Goal: Task Accomplishment & Management: Manage account settings

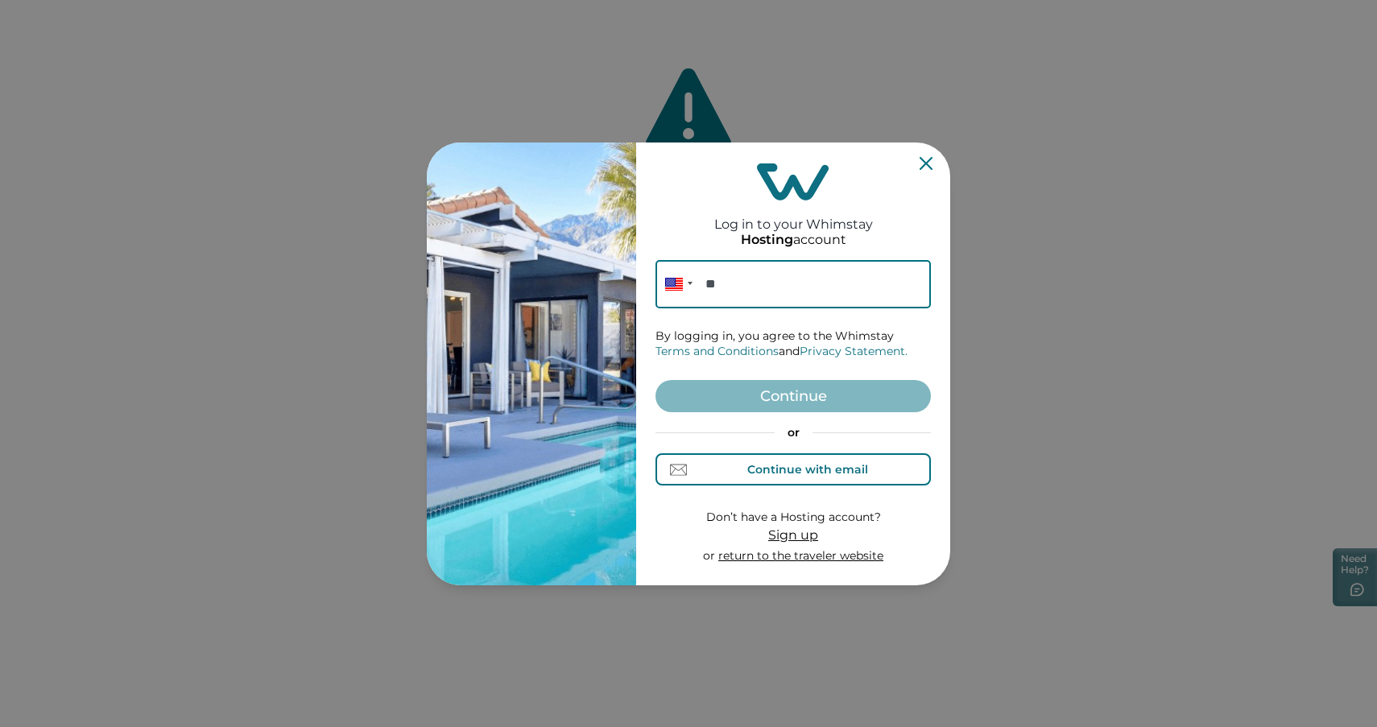
click at [812, 476] on div "Continue with email" at bounding box center [808, 469] width 121 height 13
click at [760, 280] on input at bounding box center [793, 284] width 275 height 48
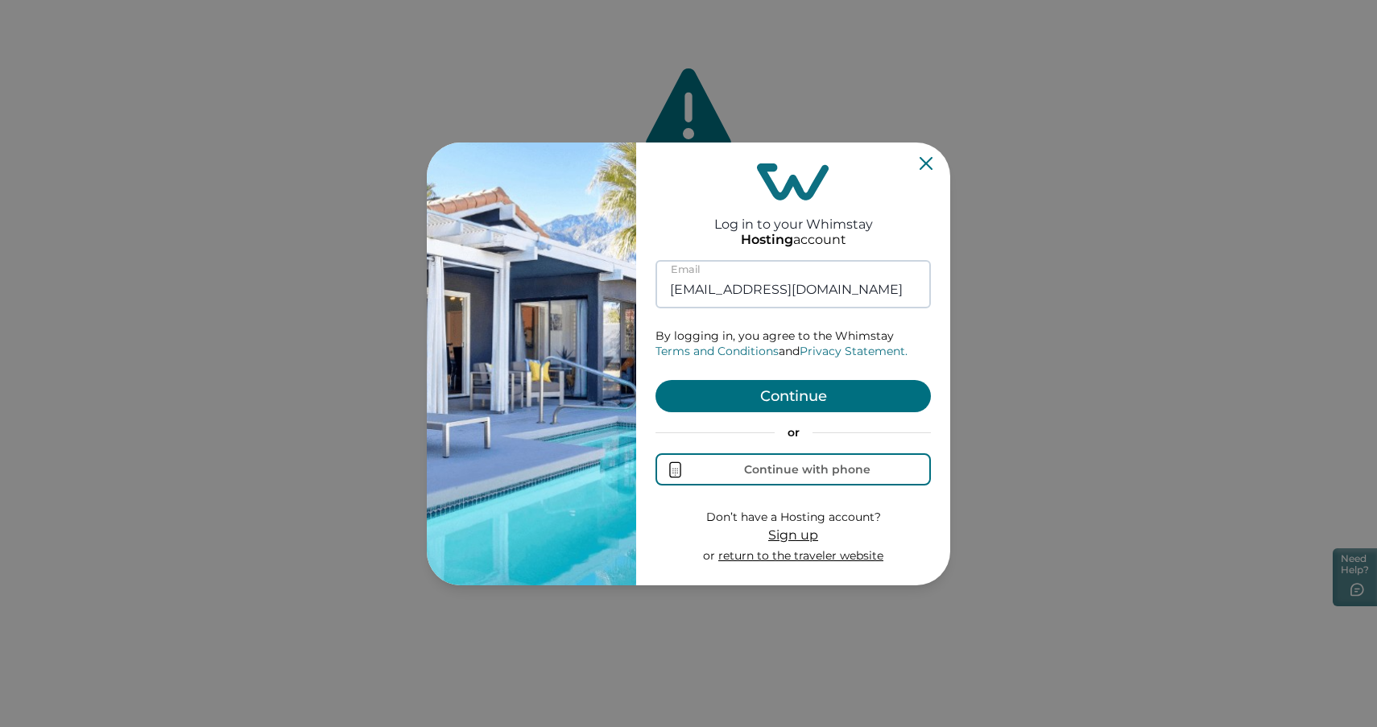
type input "[EMAIL_ADDRESS][DOMAIN_NAME]"
click at [656, 380] on button "Continue" at bounding box center [793, 396] width 275 height 32
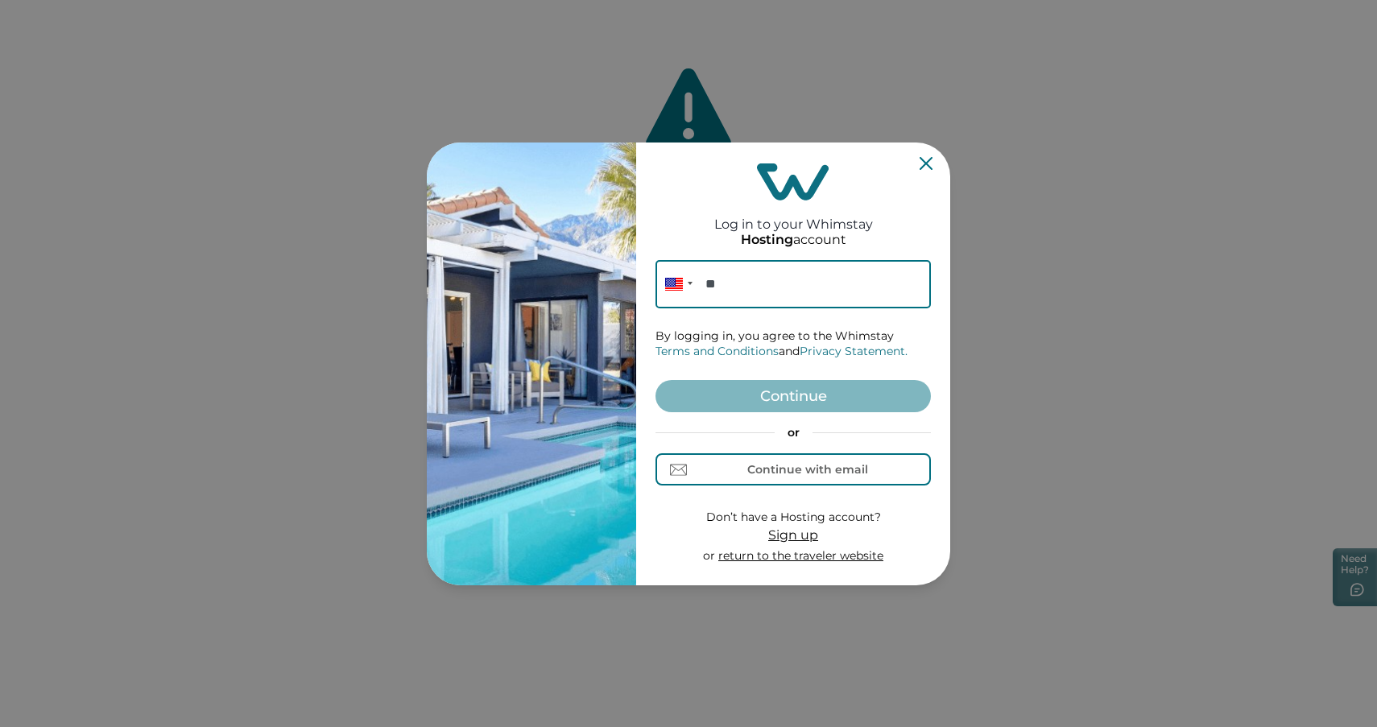
click at [921, 175] on div "Log in to your Whimstay Hosting account Phone ** By logging in, you agree to th…" at bounding box center [793, 364] width 275 height 430
click at [930, 168] on section "Log in to your Whimstay Hosting account Phone ** By logging in, you agree to th…" at bounding box center [689, 364] width 524 height 443
click at [930, 168] on icon "Close" at bounding box center [926, 163] width 13 height 13
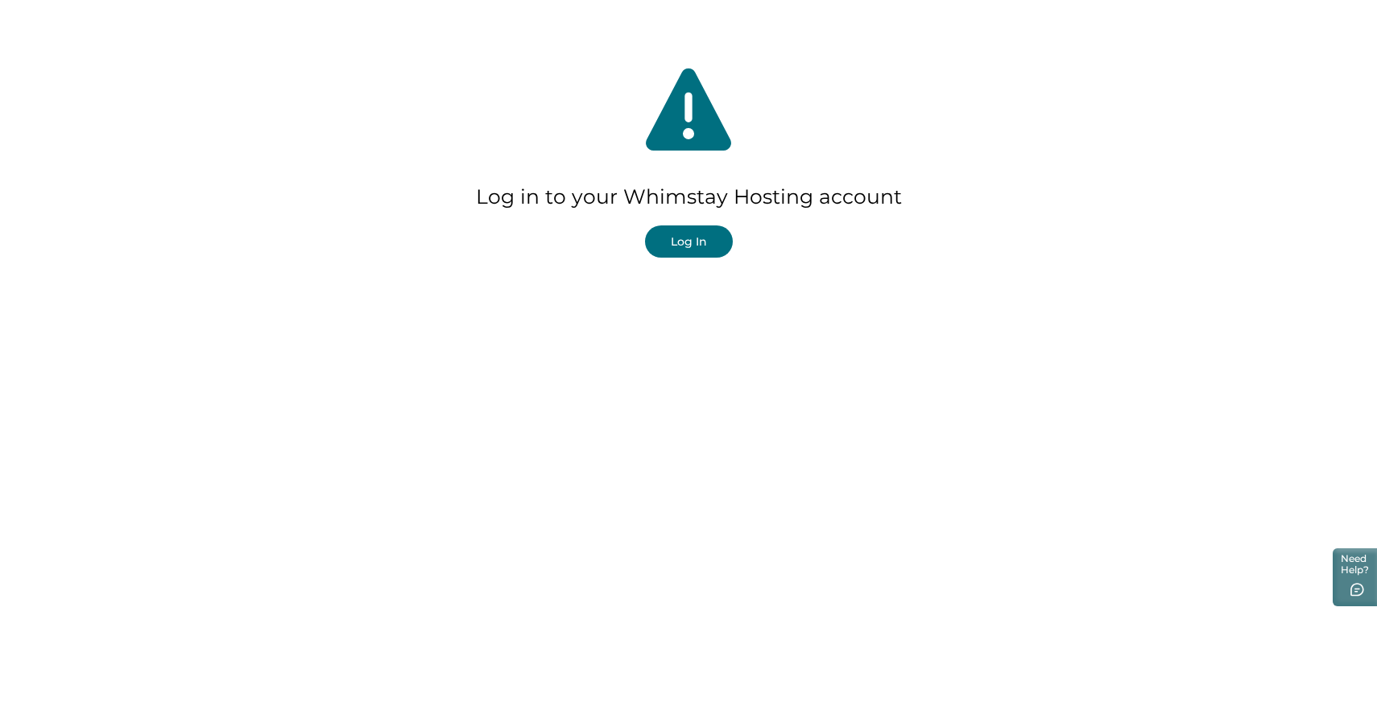
click at [720, 233] on button "Log In" at bounding box center [689, 242] width 88 height 32
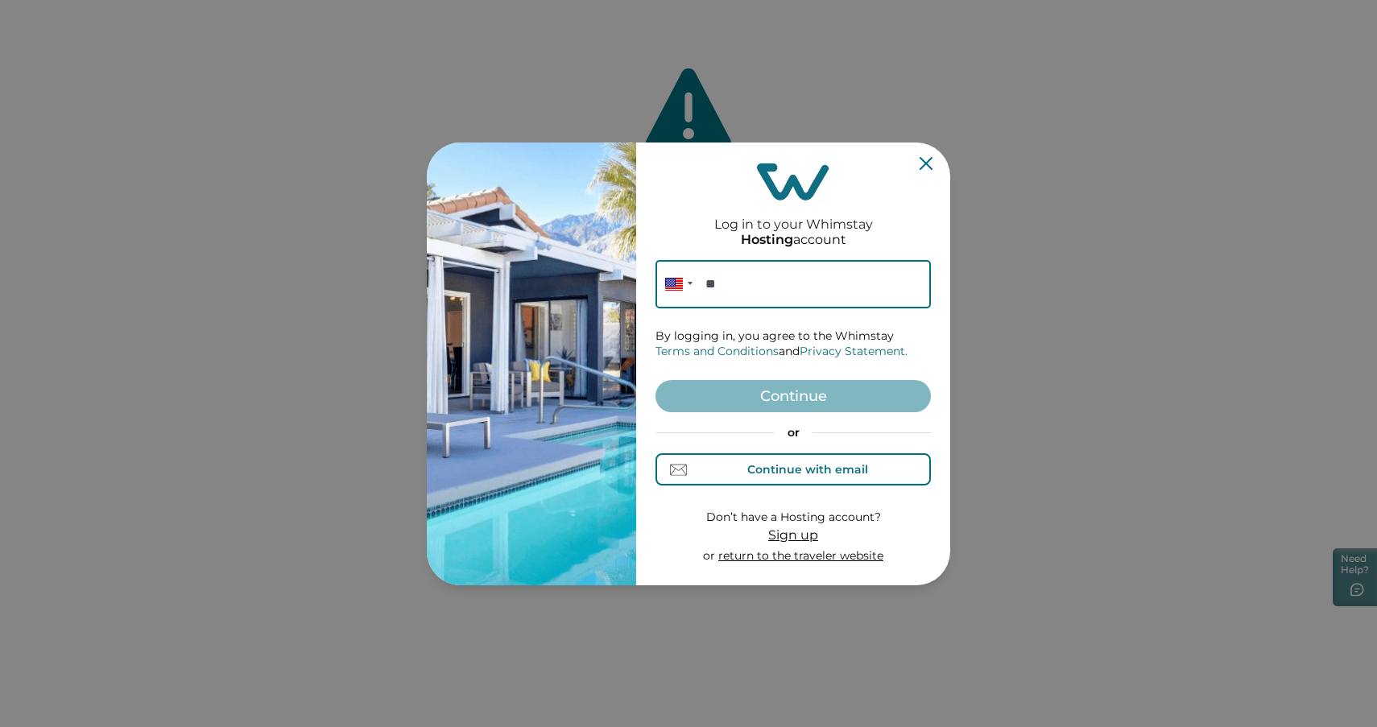
click at [791, 470] on div "Continue with email" at bounding box center [808, 469] width 121 height 13
click at [791, 470] on div "Continue with phone" at bounding box center [807, 469] width 126 height 13
click at [737, 491] on form "Phone ** By logging in, you agree to the Whimstay Terms and Conditions and Priv…" at bounding box center [793, 412] width 275 height 304
click at [748, 478] on button "Continue with email" at bounding box center [793, 470] width 275 height 32
click at [748, 478] on button "Continue with phone" at bounding box center [793, 470] width 275 height 32
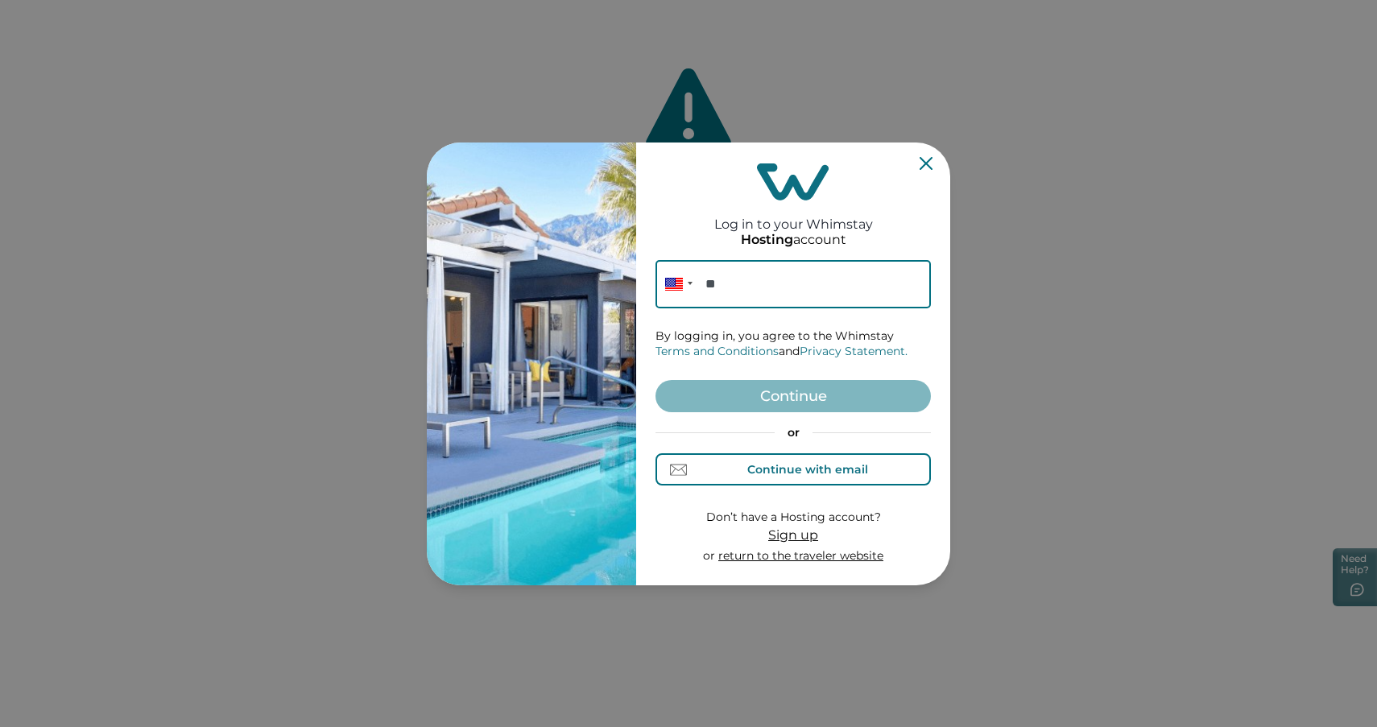
click at [748, 478] on button "Continue with email" at bounding box center [793, 470] width 275 height 32
click at [756, 270] on input at bounding box center [793, 284] width 275 height 48
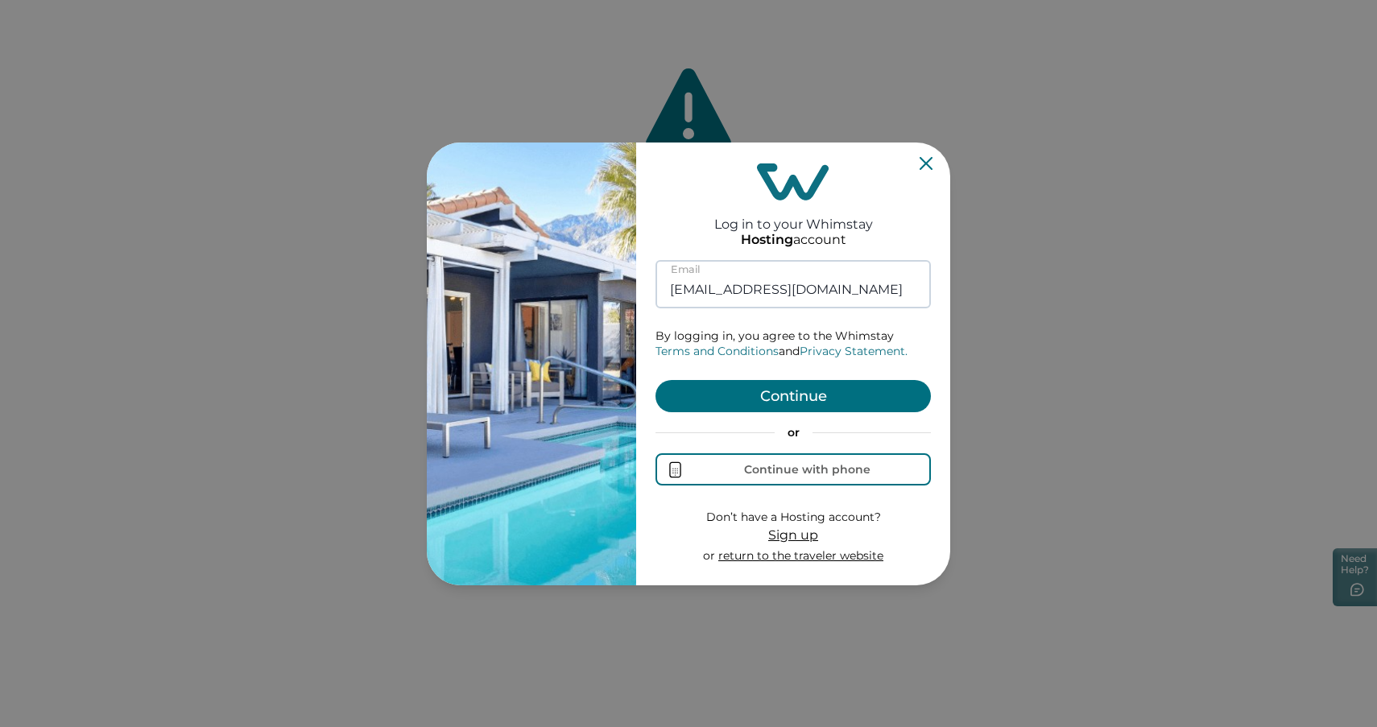
type input "[EMAIL_ADDRESS][DOMAIN_NAME]"
click at [656, 380] on button "Continue" at bounding box center [793, 396] width 275 height 32
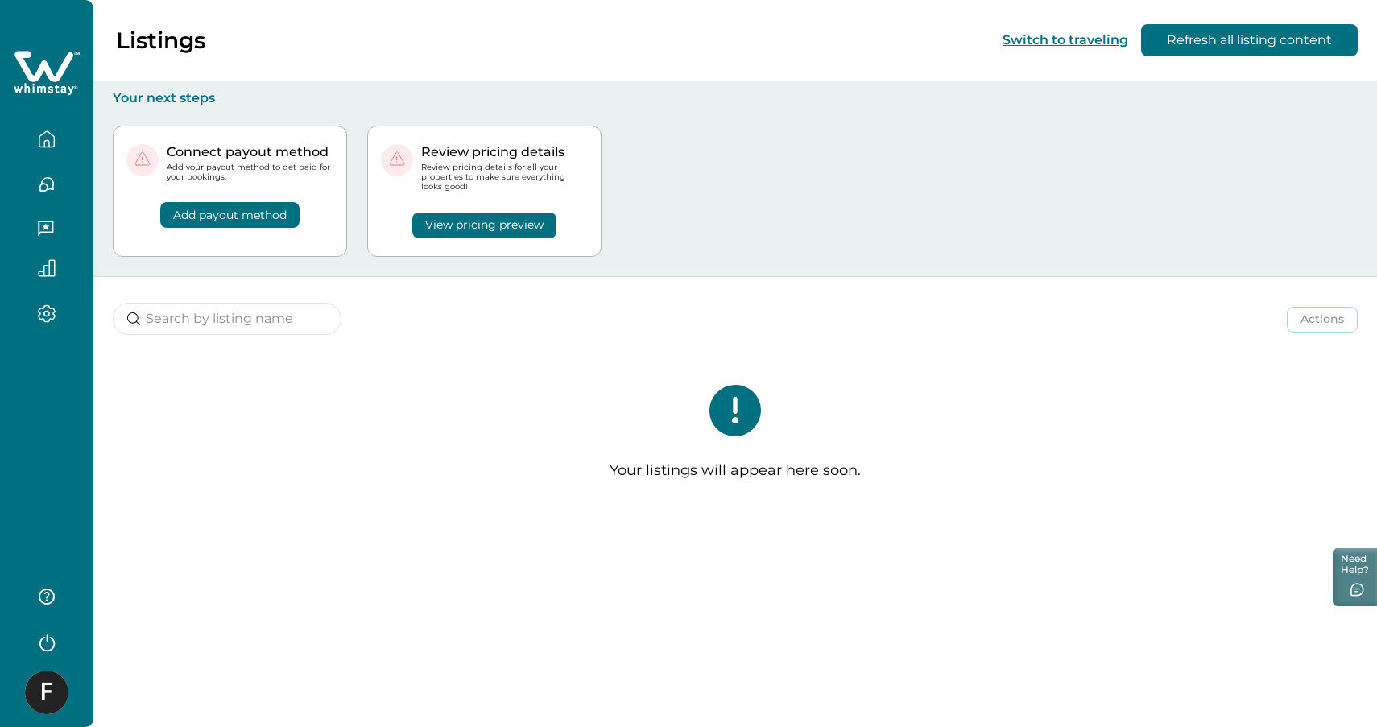
click at [44, 186] on icon "button" at bounding box center [47, 185] width 18 height 18
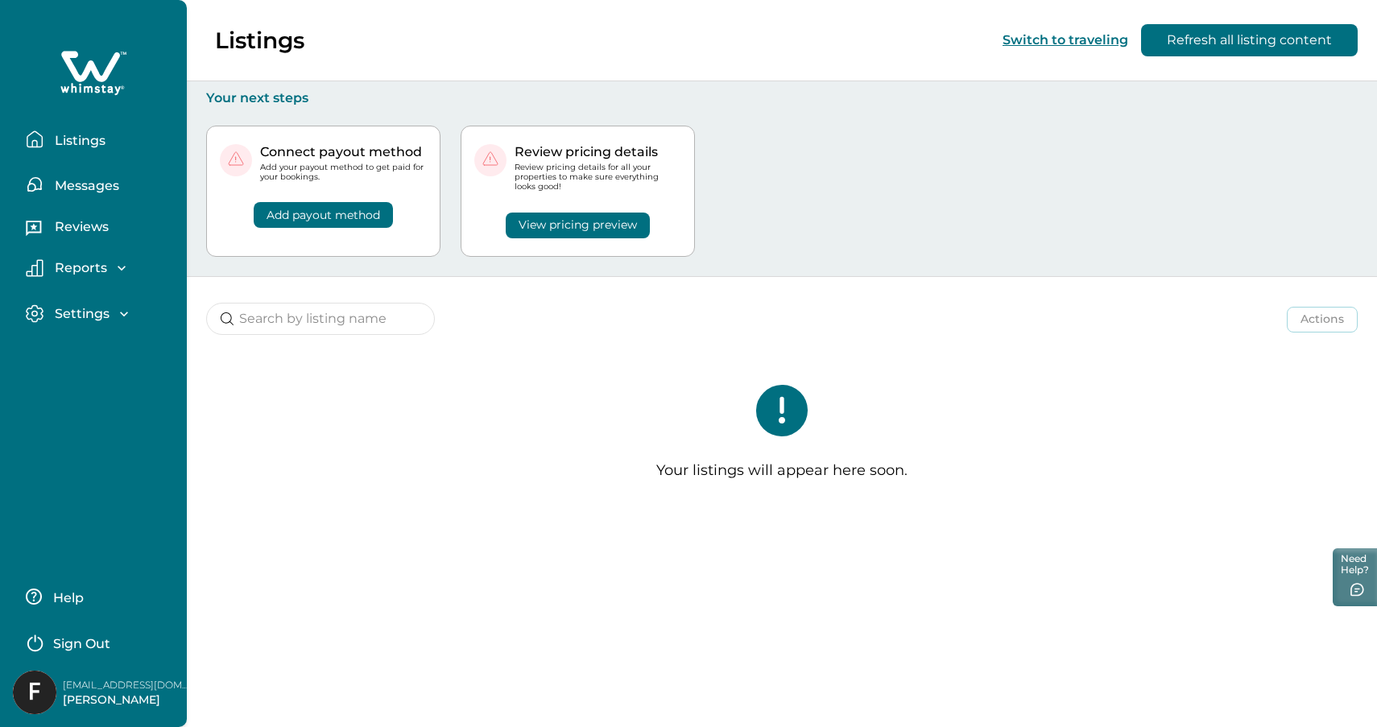
click at [54, 133] on p "Listings" at bounding box center [78, 141] width 56 height 16
click at [60, 135] on p "Listings" at bounding box center [78, 141] width 56 height 16
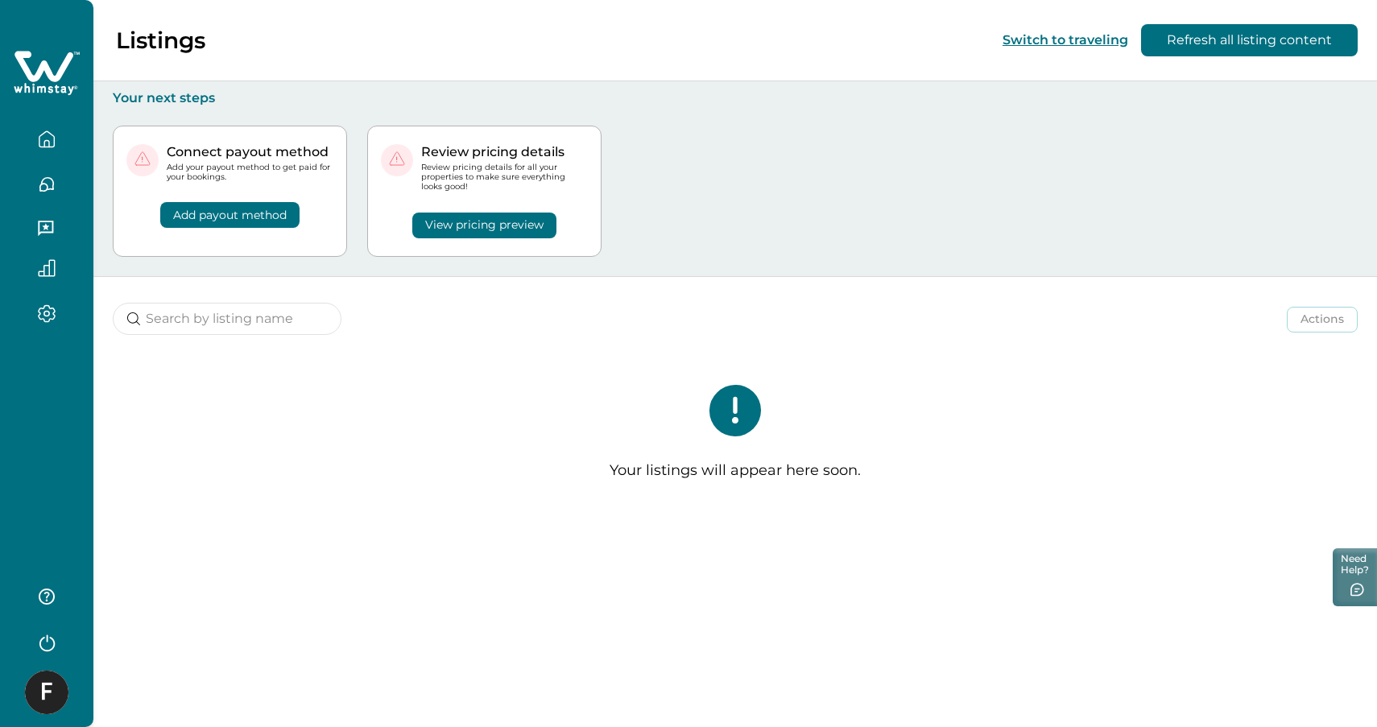
click at [678, 363] on div "Your listings will appear here soon." at bounding box center [735, 439] width 1284 height 172
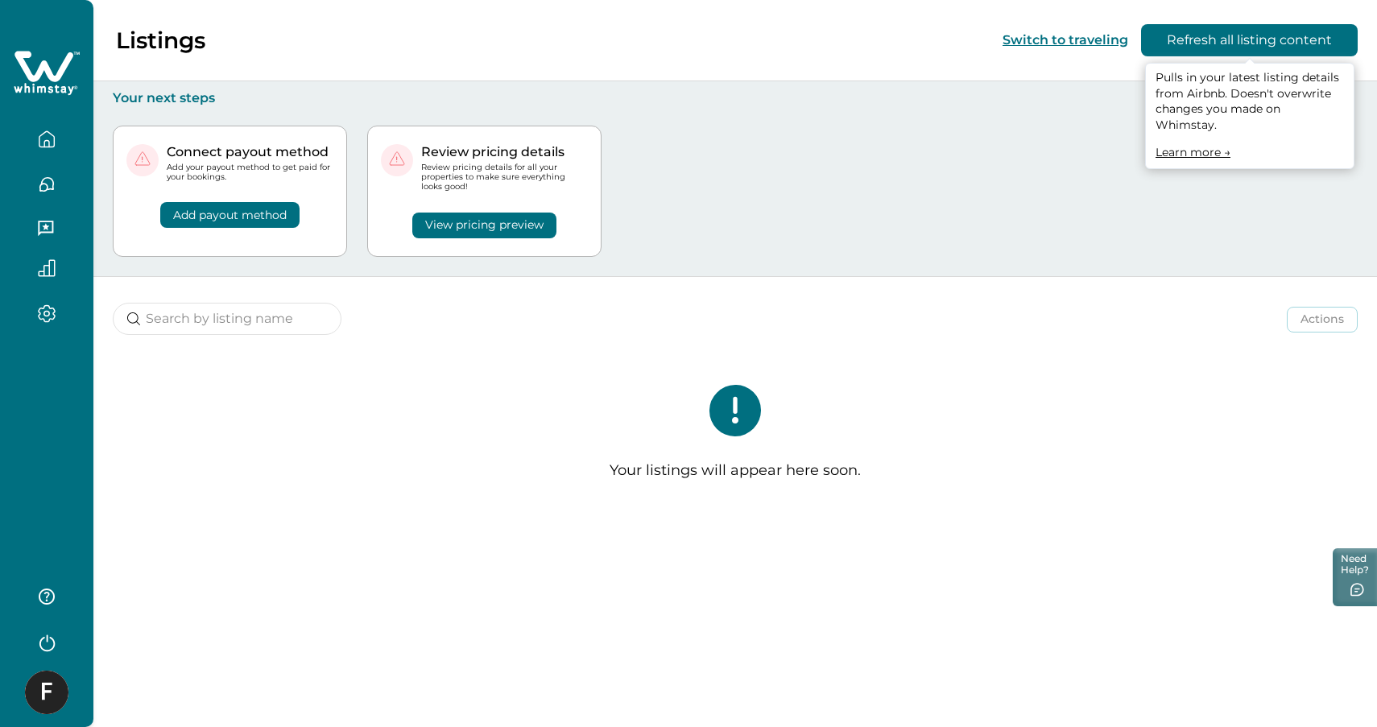
click at [1245, 41] on button "Refresh all listing content" at bounding box center [1249, 40] width 217 height 32
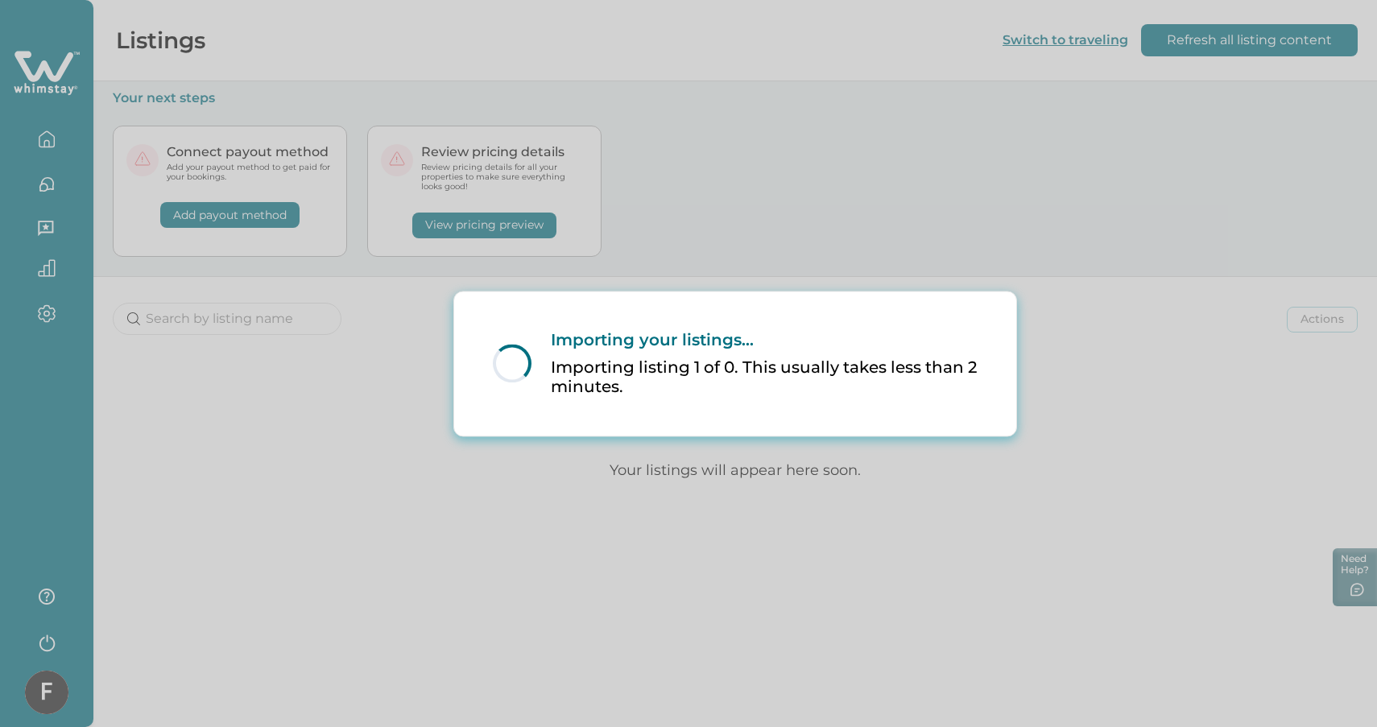
drag, startPoint x: 345, startPoint y: 518, endPoint x: 360, endPoint y: 516, distance: 15.5
click at [345, 518] on div "Loading... Importing your listings... Importing listing 1 of 0. This usually ta…" at bounding box center [688, 363] width 1377 height 727
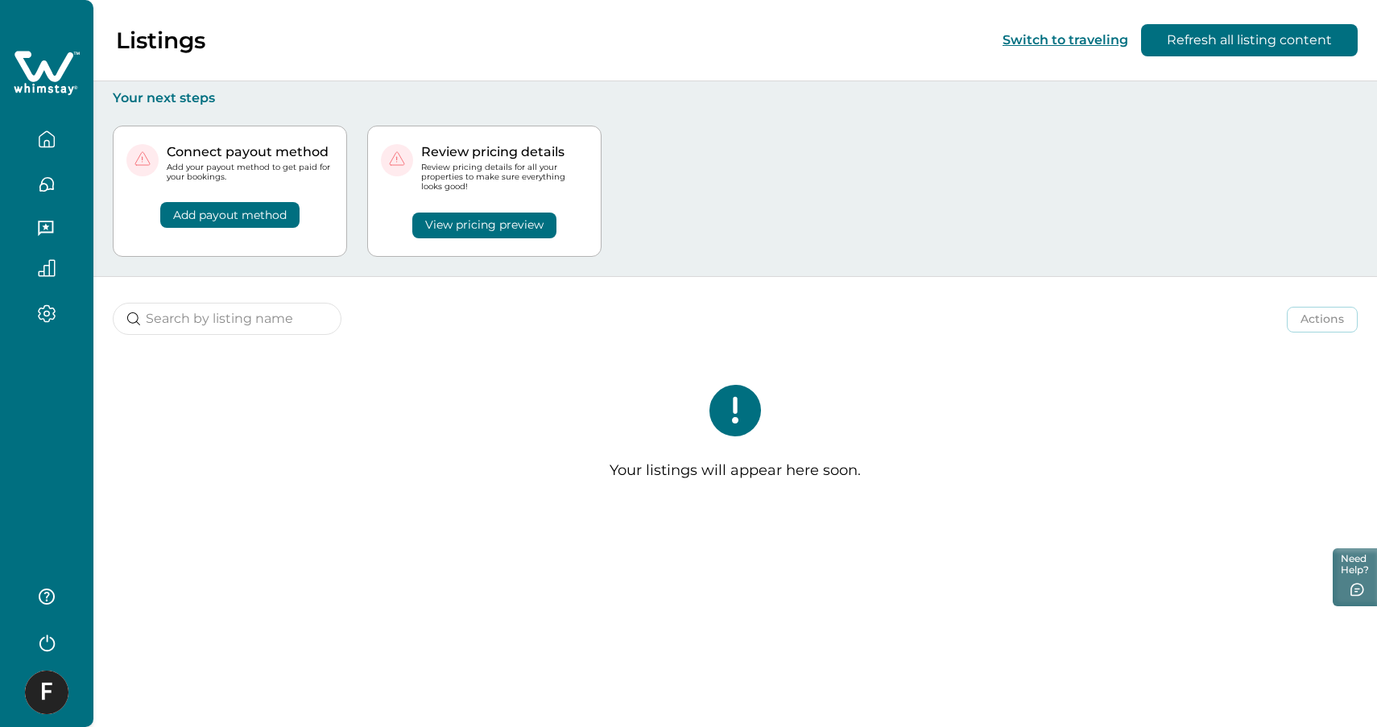
click at [39, 635] on icon "button" at bounding box center [47, 642] width 24 height 24
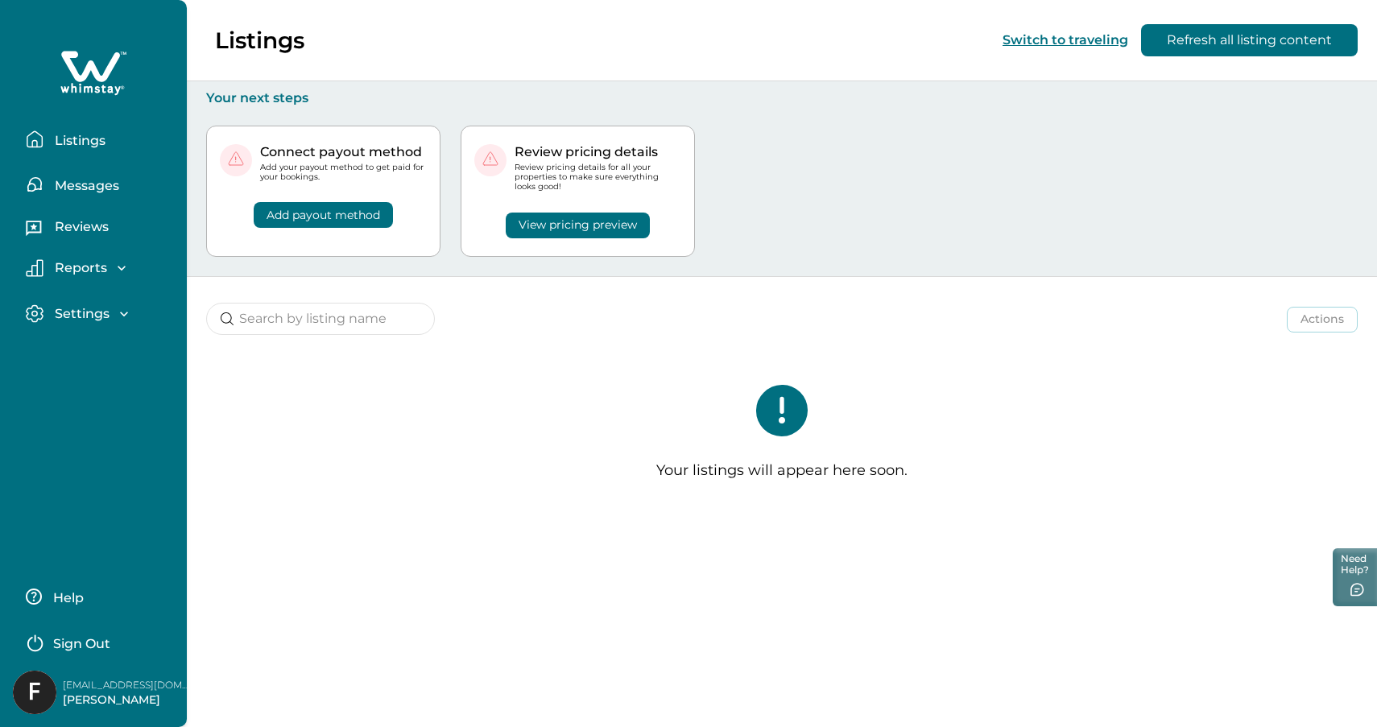
click at [139, 689] on p "[EMAIL_ADDRESS][DOMAIN_NAME]" at bounding box center [127, 685] width 129 height 16
click at [109, 299] on div "Settings Profile details Payout method" at bounding box center [93, 315] width 161 height 46
click at [103, 314] on p "Settings" at bounding box center [80, 314] width 60 height 16
click at [93, 344] on p "Profile details" at bounding box center [97, 349] width 94 height 16
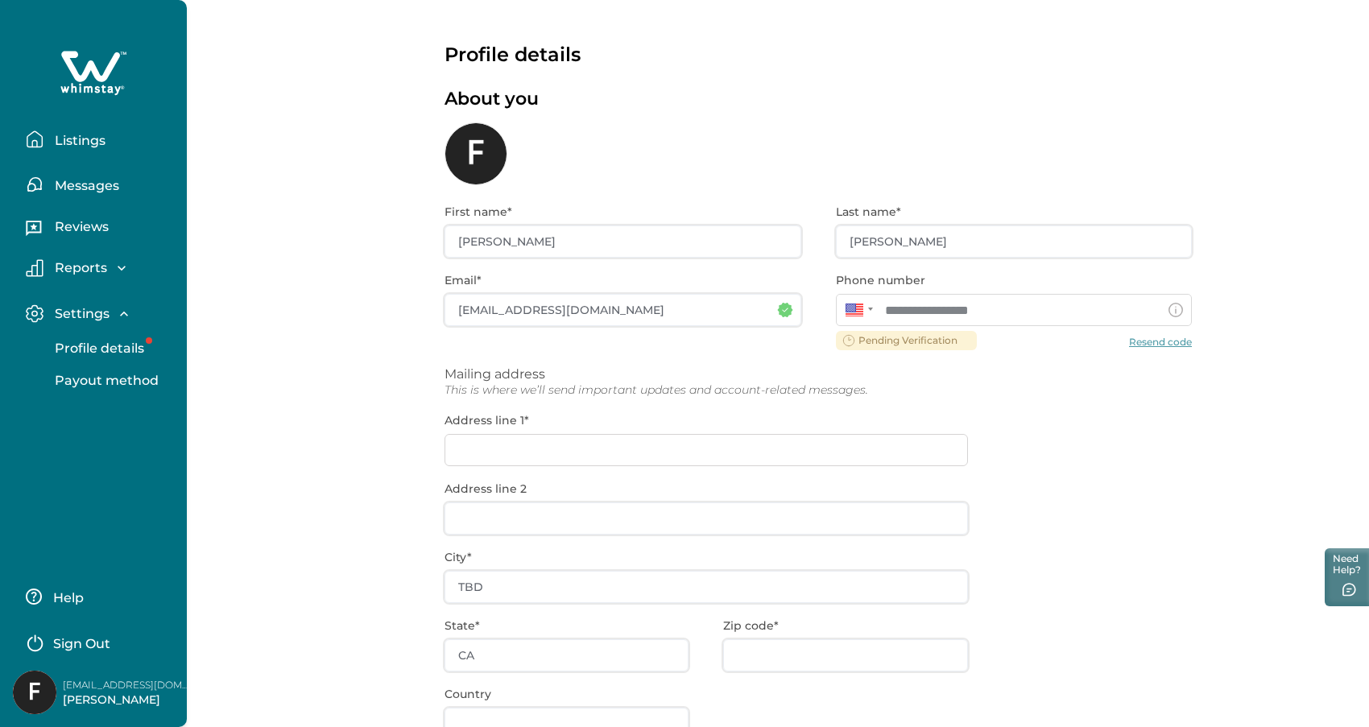
click at [89, 314] on p "Settings" at bounding box center [80, 314] width 60 height 16
click at [68, 303] on div "Settings Profile details Payout method" at bounding box center [93, 345] width 161 height 106
click at [68, 311] on p "Settings" at bounding box center [80, 314] width 60 height 16
click at [80, 142] on p "Listings" at bounding box center [78, 141] width 56 height 16
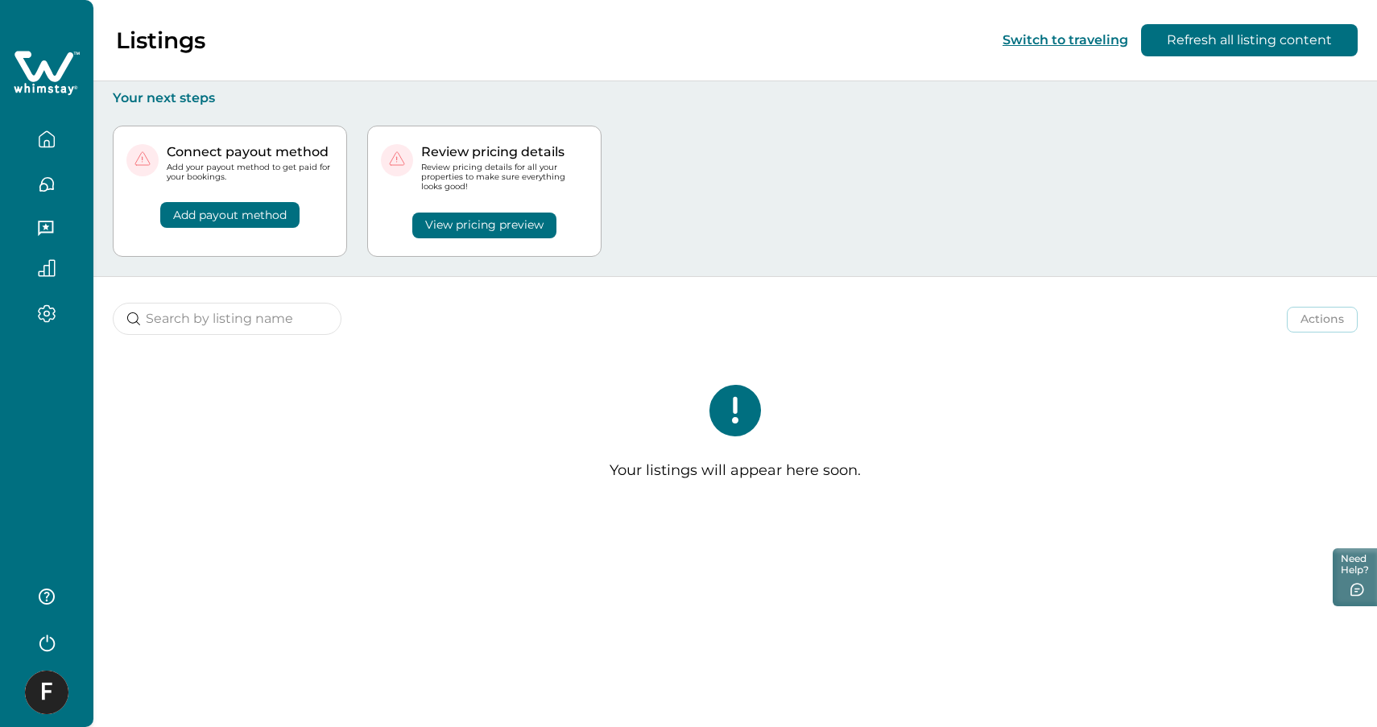
click at [429, 425] on div "Your listings will appear here soon." at bounding box center [735, 439] width 1284 height 172
drag, startPoint x: 425, startPoint y: 149, endPoint x: 512, endPoint y: 191, distance: 96.6
click at [512, 191] on div "Review pricing details Review pricing details for all your properties to make s…" at bounding box center [504, 168] width 167 height 48
click at [512, 191] on p "Review pricing details for all your properties to make sure everything looks go…" at bounding box center [504, 178] width 167 height 30
drag, startPoint x: 512, startPoint y: 191, endPoint x: 470, endPoint y: 159, distance: 52.2
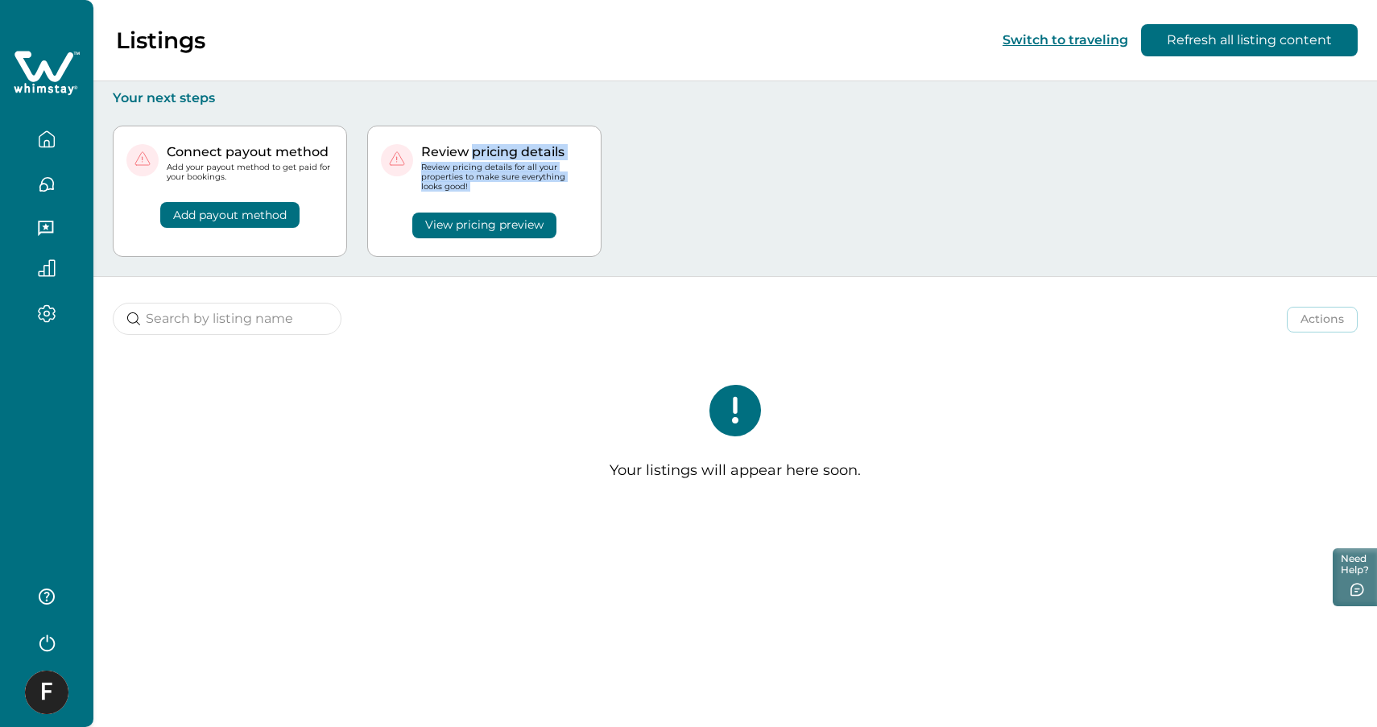
click at [470, 159] on div "Review pricing details Review pricing details for all your properties to make s…" at bounding box center [504, 168] width 167 height 48
click at [470, 159] on p "Review pricing details" at bounding box center [504, 152] width 167 height 16
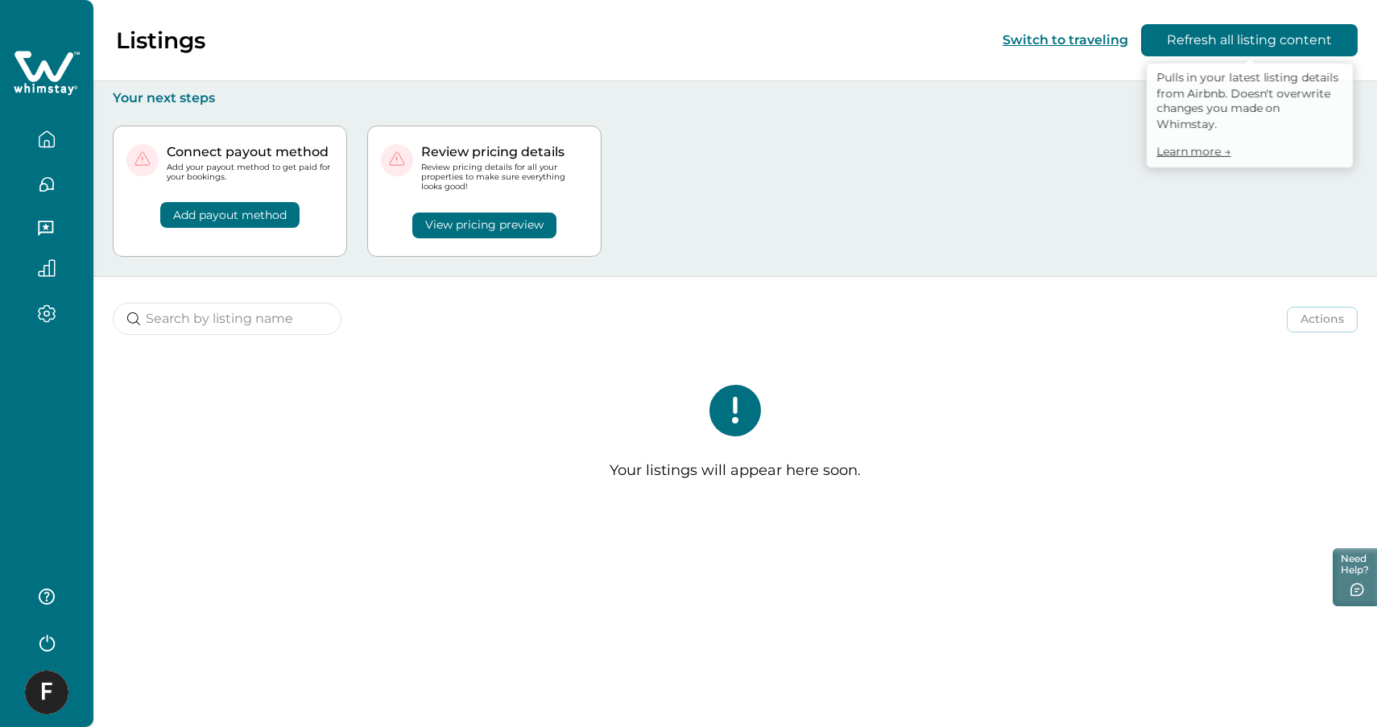
click at [1252, 44] on button "Refresh all listing content" at bounding box center [1249, 40] width 217 height 32
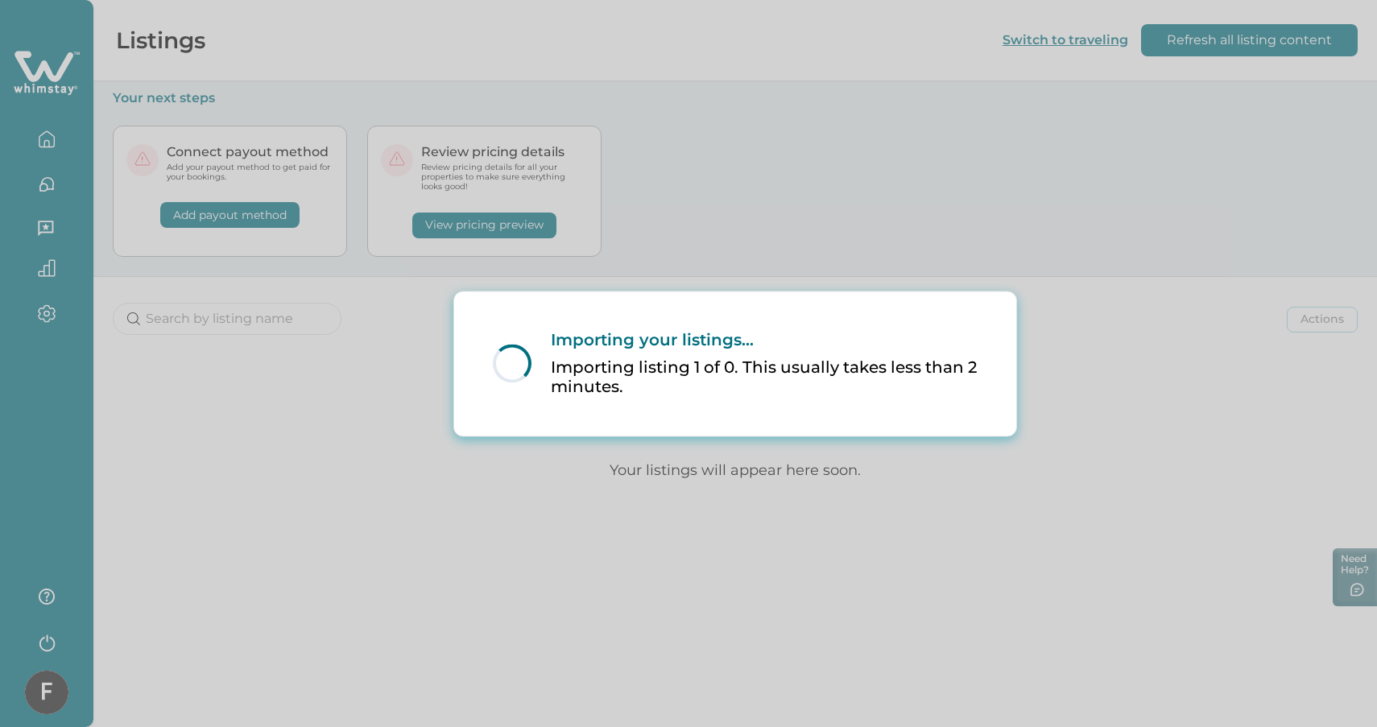
click at [950, 316] on div "Loading... Importing your listings... Importing listing 1 of 0. This usually ta…" at bounding box center [736, 363] width 524 height 131
drag, startPoint x: 950, startPoint y: 316, endPoint x: 946, endPoint y: 327, distance: 12.0
click at [948, 322] on div "Loading... Importing your listings... Importing listing 1 of 0. This usually ta…" at bounding box center [736, 363] width 524 height 131
click at [926, 371] on p "Importing listing 1 of 0. This usually takes less than 2 minutes." at bounding box center [764, 377] width 427 height 39
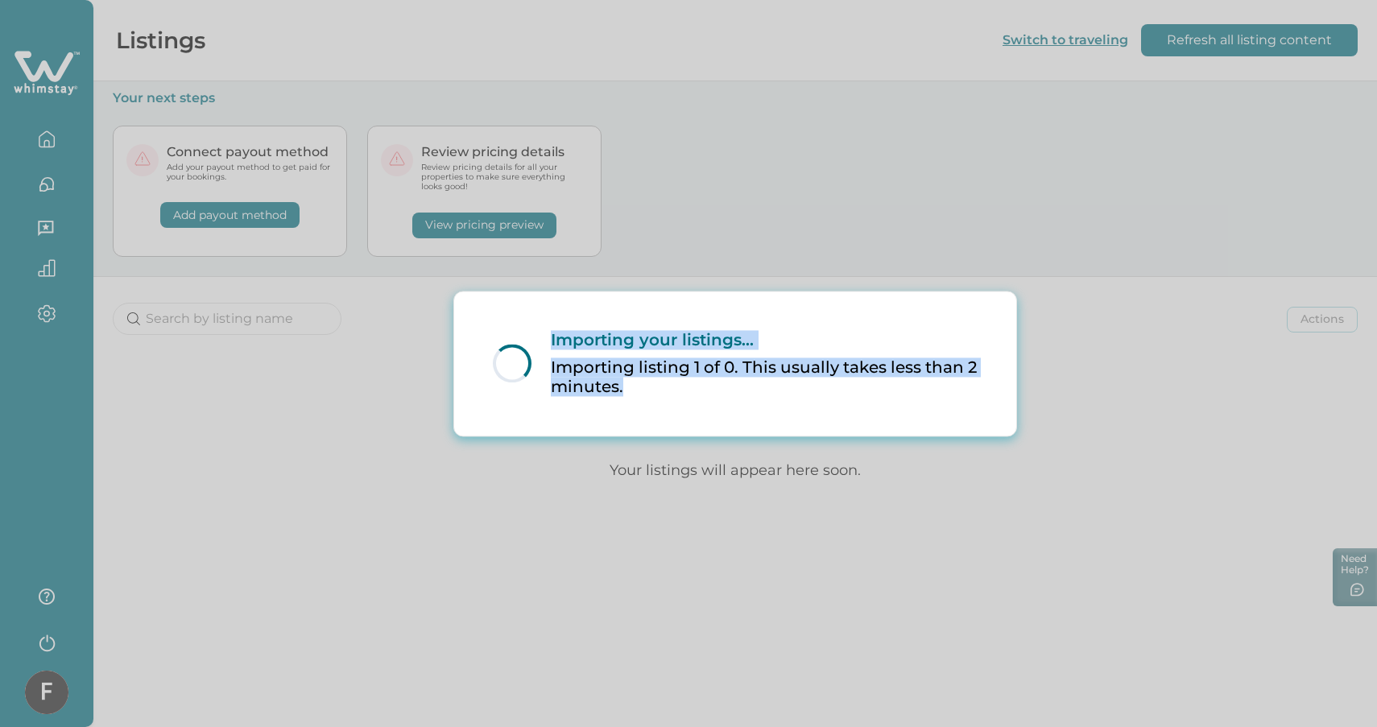
drag, startPoint x: 919, startPoint y: 392, endPoint x: 547, endPoint y: 293, distance: 385.1
click at [547, 293] on div "Loading... Importing your listings... Importing listing 1 of 0. This usually ta…" at bounding box center [735, 364] width 562 height 144
click at [539, 366] on div "Importing your listings... Importing listing 1 of 0. This usually takes less th…" at bounding box center [755, 363] width 446 height 67
drag, startPoint x: 545, startPoint y: 336, endPoint x: 686, endPoint y: 397, distance: 153.7
click at [686, 397] on div "Loading... Importing your listings... Importing listing 1 of 0. This usually ta…" at bounding box center [736, 363] width 524 height 131
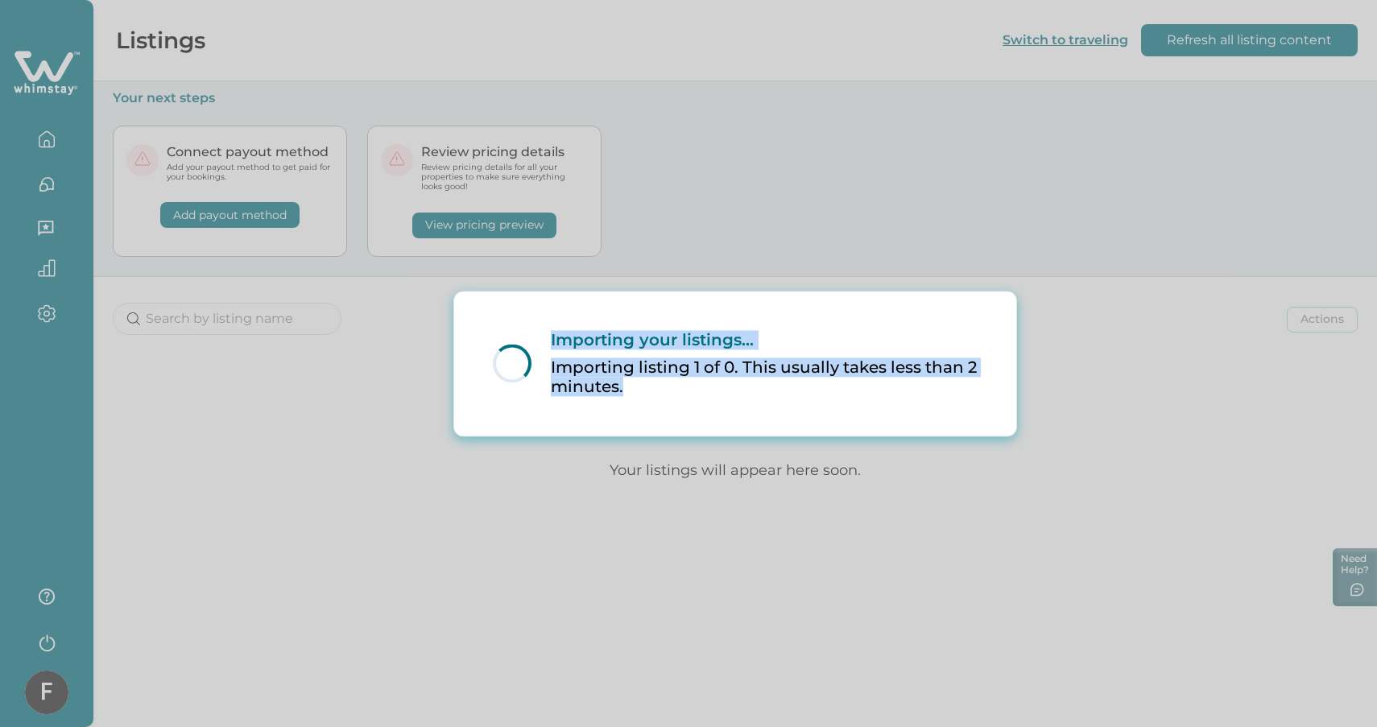
click at [686, 397] on div "Loading... Importing your listings... Importing listing 1 of 0. This usually ta…" at bounding box center [736, 363] width 524 height 131
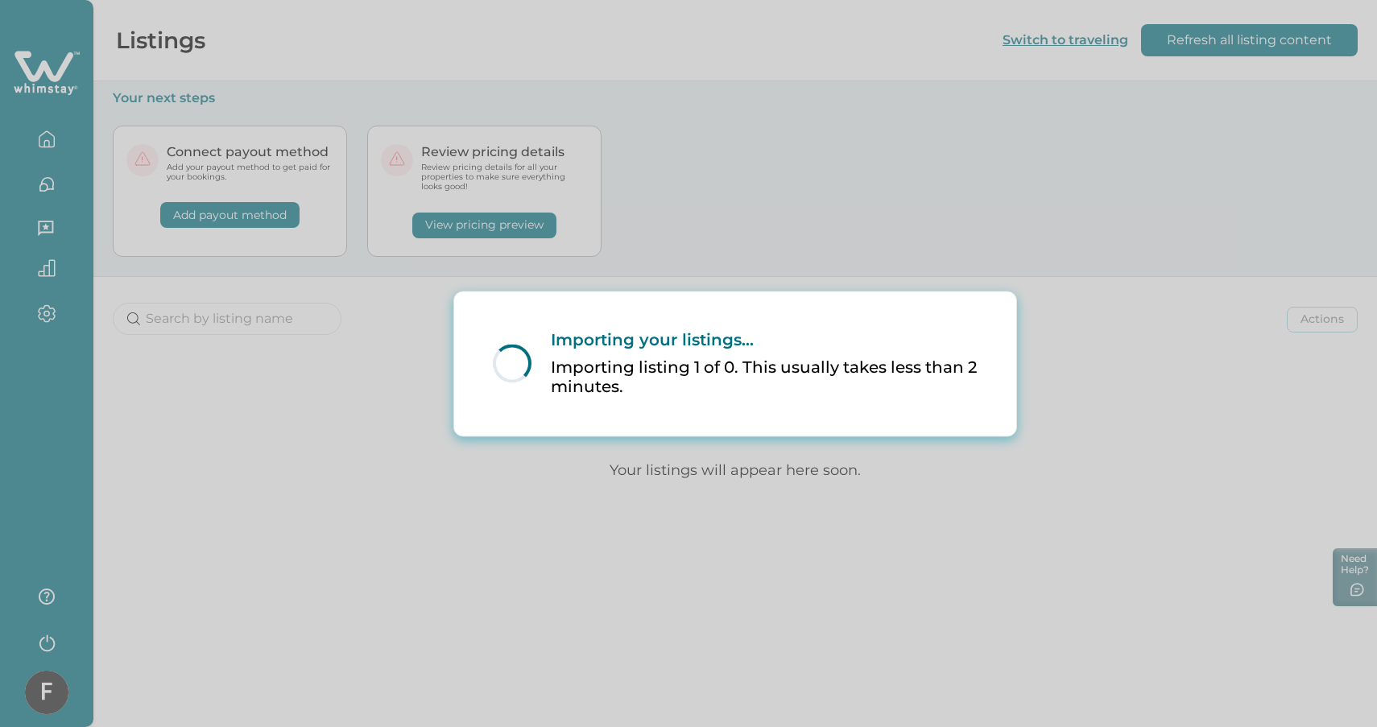
click at [914, 191] on div "Loading... Importing your listings... Importing listing 1 of 0. This usually ta…" at bounding box center [688, 363] width 1377 height 727
click at [729, 191] on div "Loading... Importing your listings... Importing listing 1 of 0. This usually ta…" at bounding box center [688, 363] width 1377 height 727
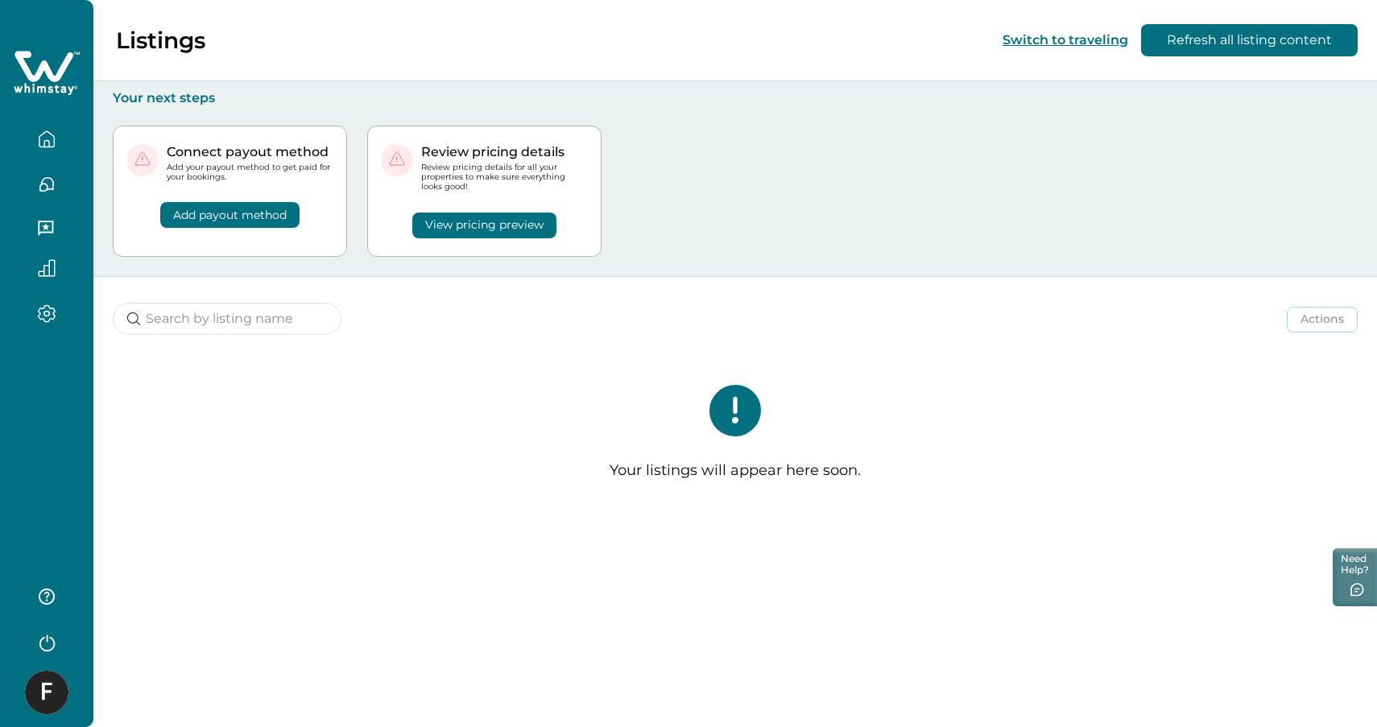
click at [941, 367] on div "Your listings will appear here soon." at bounding box center [735, 439] width 1284 height 172
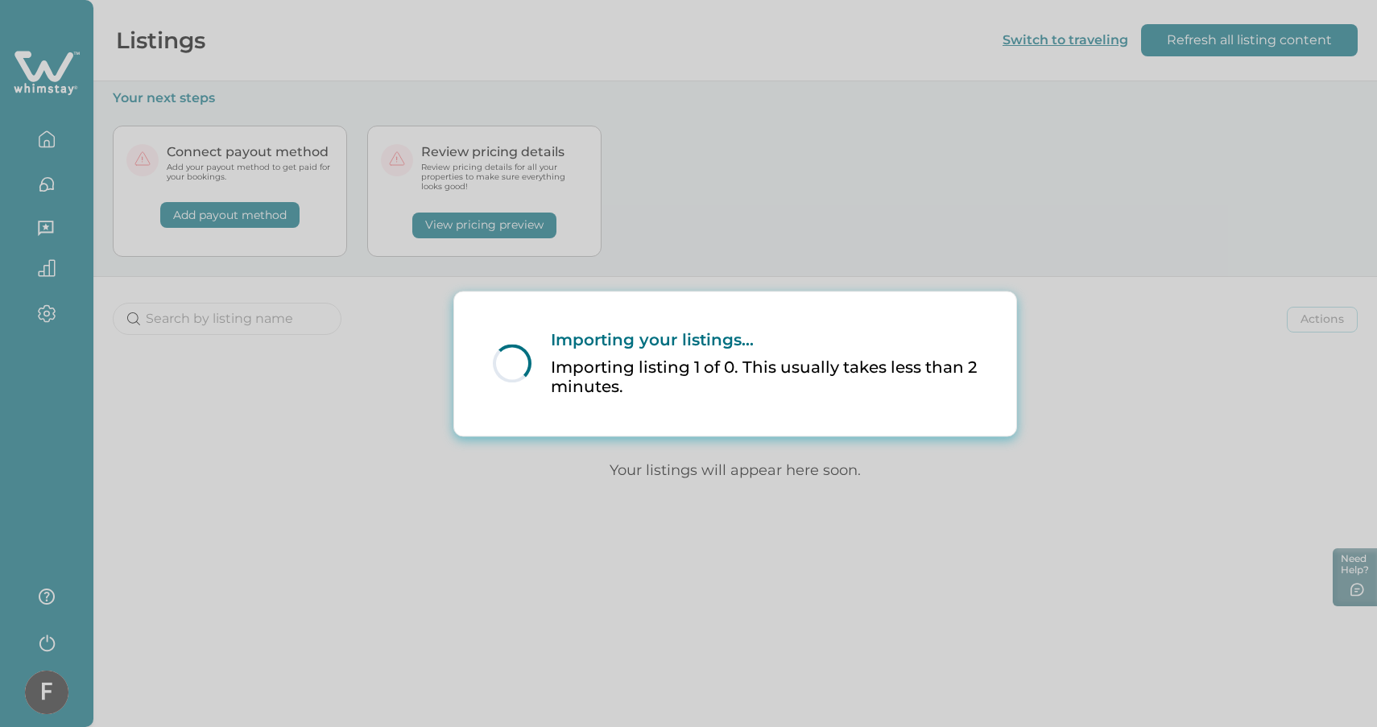
click at [407, 477] on div "Loading... Importing your listings... Importing listing 1 of 0. This usually ta…" at bounding box center [688, 363] width 1377 height 727
